Goal: Task Accomplishment & Management: Use online tool/utility

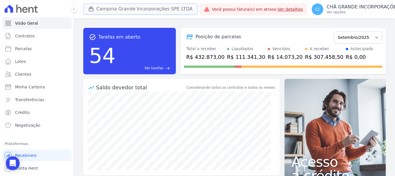
click at [104, 5] on button "Campina Grande Incorporações SPE LTDA" at bounding box center [140, 8] width 114 height 11
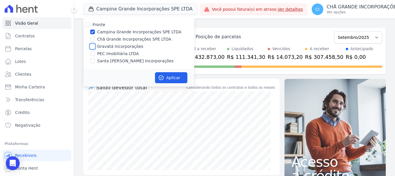
click at [93, 46] on input "Gravatá Incorporações" at bounding box center [92, 46] width 5 height 5
checkbox input "true"
click at [91, 31] on input "Campina Grande Incorporações SPE LTDA" at bounding box center [92, 32] width 5 height 5
checkbox input "false"
click at [170, 80] on button "Aplicar" at bounding box center [171, 77] width 32 height 11
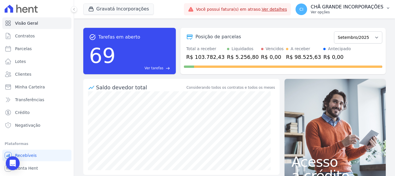
click at [342, 6] on p "CHÃ GRANDE INCORPORAÇÕES" at bounding box center [347, 7] width 73 height 6
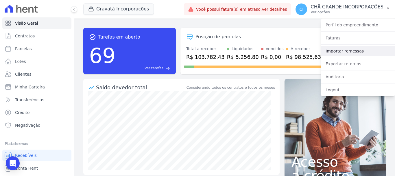
click at [341, 49] on link "Importar remessas" at bounding box center [358, 51] width 74 height 10
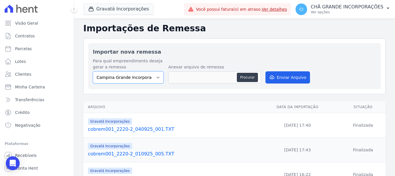
click at [132, 76] on select "Campina Grande Incorporações SPE LTDA Chã Grande Incorporações SPE LTDA Gravatá…" at bounding box center [128, 77] width 71 height 12
select select "5275b983-619f-43ac-95cf-dea9128da5c7"
click at [93, 71] on select "Campina Grande Incorporações SPE LTDA Chã Grande Incorporações SPE LTDA Gravatá…" at bounding box center [128, 77] width 71 height 12
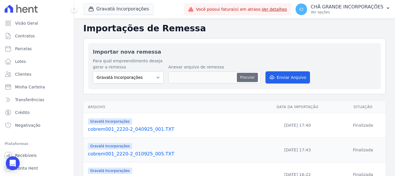
click at [246, 76] on button "Procurar" at bounding box center [247, 77] width 21 height 9
type input "cobrem001_2220-2_080925_001.TXT"
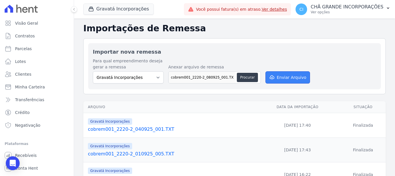
click at [281, 73] on button "Enviar Arquivo" at bounding box center [288, 77] width 45 height 12
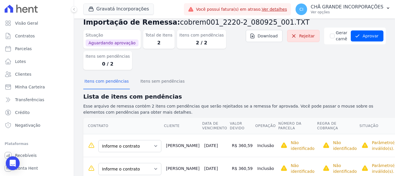
scroll to position [30, 0]
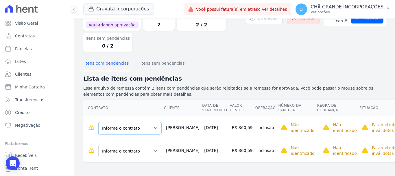
click at [142, 128] on select "Informe o contrato Quadra 6 - LOTE 029 Quadra 6 - LOTE 030" at bounding box center [129, 128] width 63 height 12
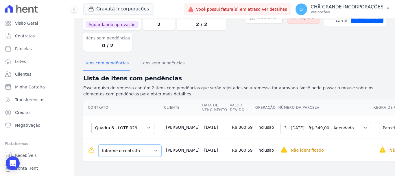
click at [135, 154] on select "Informe o contrato Quadra 6 - LOTE 029 Quadra 6 - LOTE 030" at bounding box center [129, 150] width 63 height 12
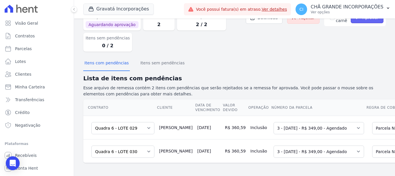
click at [355, 20] on icon "submit" at bounding box center [358, 18] width 6 height 6
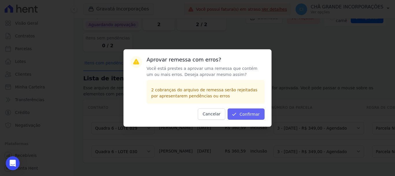
click at [259, 109] on div "Aprovar remessa com erros? Você está prestes a aprovar uma remessa que contém u…" at bounding box center [198, 87] width 148 height 77
click at [253, 114] on button "Confirmar" at bounding box center [246, 113] width 37 height 11
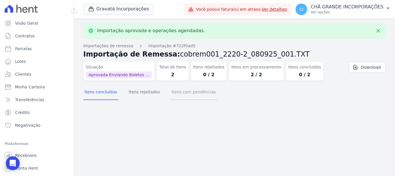
click at [188, 95] on button "Itens com pendências" at bounding box center [193, 92] width 47 height 15
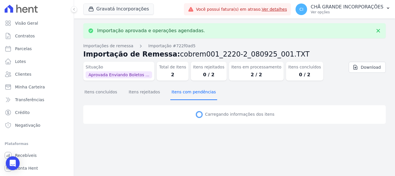
click at [192, 92] on button "Itens com pendências" at bounding box center [193, 92] width 47 height 15
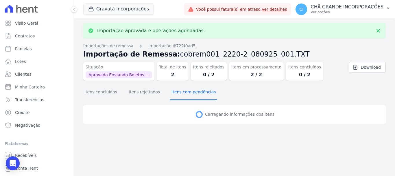
click at [192, 92] on button "Itens com pendências" at bounding box center [193, 92] width 47 height 15
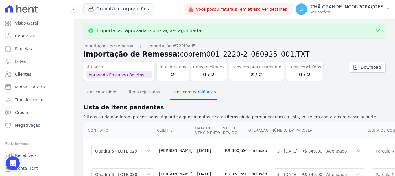
click at [192, 92] on button "Itens com pendências" at bounding box center [193, 92] width 47 height 15
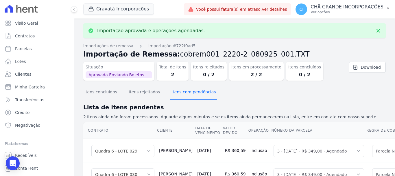
click at [192, 92] on button "Itens com pendências" at bounding box center [193, 92] width 47 height 15
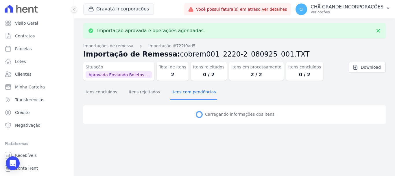
click at [192, 92] on button "Itens com pendências" at bounding box center [193, 92] width 47 height 15
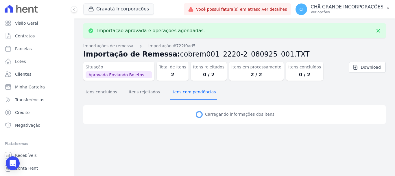
click at [192, 92] on button "Itens com pendências" at bounding box center [193, 92] width 47 height 15
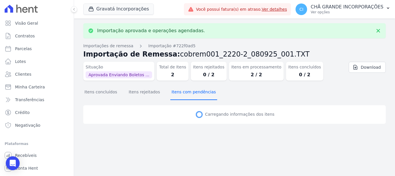
click at [192, 92] on button "Itens com pendências" at bounding box center [193, 92] width 47 height 15
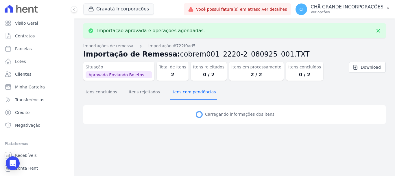
click at [192, 92] on button "Itens com pendências" at bounding box center [193, 92] width 47 height 15
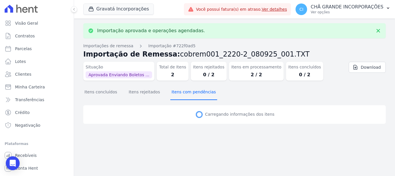
click at [192, 92] on button "Itens com pendências" at bounding box center [193, 92] width 47 height 15
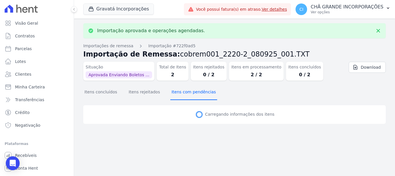
click at [192, 92] on button "Itens com pendências" at bounding box center [193, 92] width 47 height 15
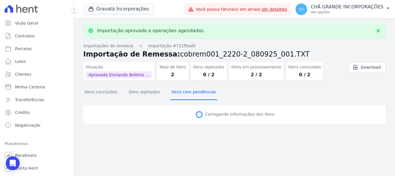
click at [192, 92] on button "Itens com pendências" at bounding box center [193, 92] width 47 height 15
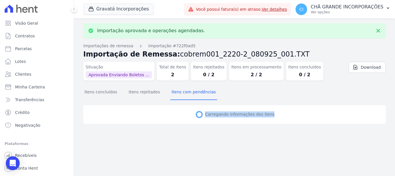
click at [192, 105] on div "Carregando informações dos itens" at bounding box center [234, 114] width 303 height 19
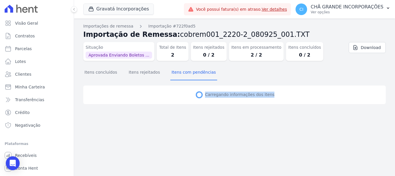
click at [192, 92] on div "Carregando informações dos itens" at bounding box center [234, 94] width 303 height 19
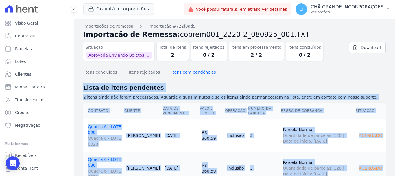
click at [189, 76] on button "Itens com pendências" at bounding box center [193, 72] width 47 height 15
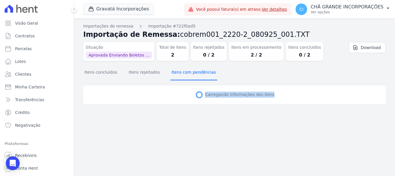
click at [189, 76] on button "Itens com pendências" at bounding box center [193, 72] width 47 height 15
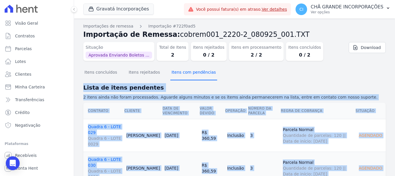
click at [189, 76] on button "Itens com pendências" at bounding box center [193, 72] width 47 height 15
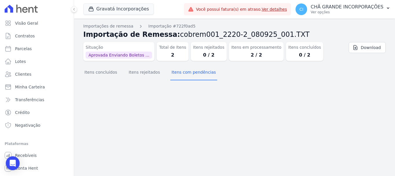
click at [236, 79] on div "Itens concluídos Itens rejeitados Itens com pendências" at bounding box center [234, 72] width 303 height 14
drag, startPoint x: 187, startPoint y: 78, endPoint x: 161, endPoint y: 78, distance: 25.8
click at [186, 78] on button "Itens com pendências" at bounding box center [193, 72] width 47 height 15
click at [99, 78] on button "Itens concluídos" at bounding box center [100, 72] width 35 height 15
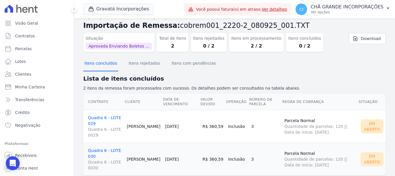
scroll to position [23, 0]
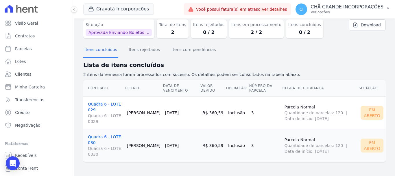
click at [110, 105] on link "Quadra 6 - LOTE 029 Quadra 6 - LOTE 0029" at bounding box center [105, 113] width 34 height 23
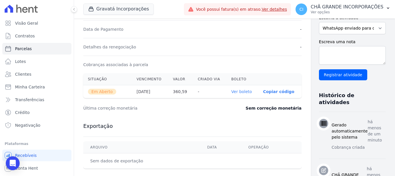
scroll to position [174, 0]
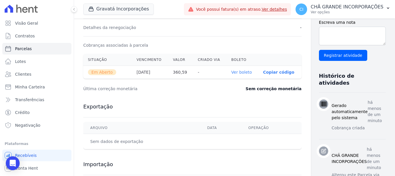
click at [232, 74] on link "Ver boleto" at bounding box center [242, 72] width 21 height 5
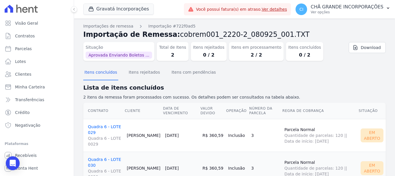
scroll to position [23, 0]
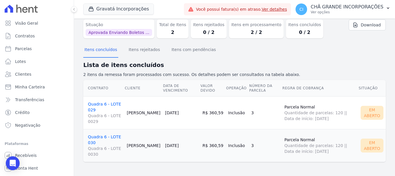
click at [93, 139] on link "Quadra 6 - LOTE 030 Quadra 6 - LOTE 0030" at bounding box center [105, 145] width 34 height 23
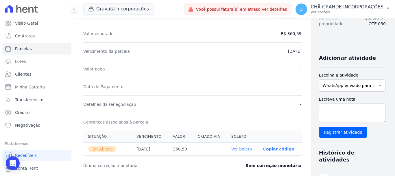
scroll to position [116, 0]
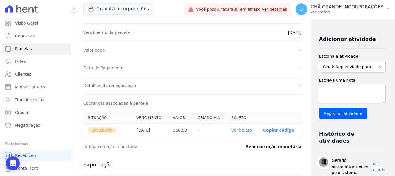
click at [232, 129] on link "Ver boleto" at bounding box center [242, 130] width 21 height 5
